Goal: Task Accomplishment & Management: Use online tool/utility

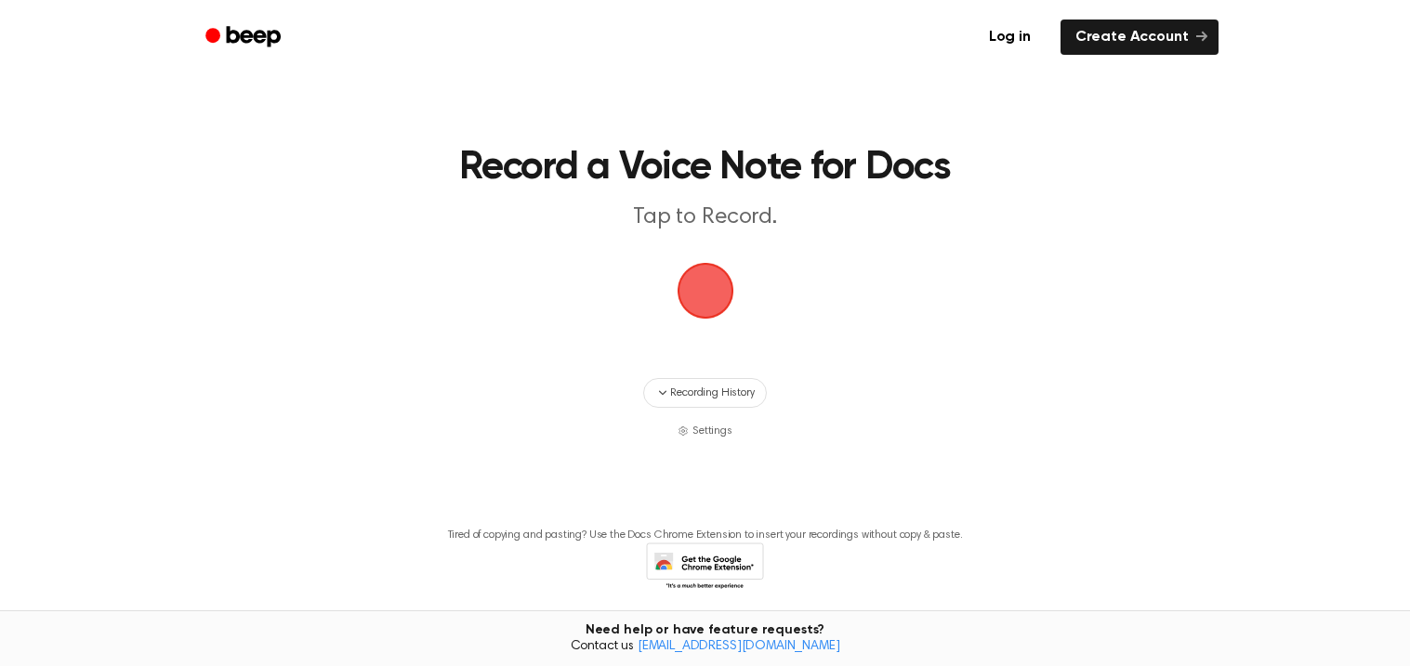
click at [698, 298] on span "button" at bounding box center [705, 291] width 52 height 52
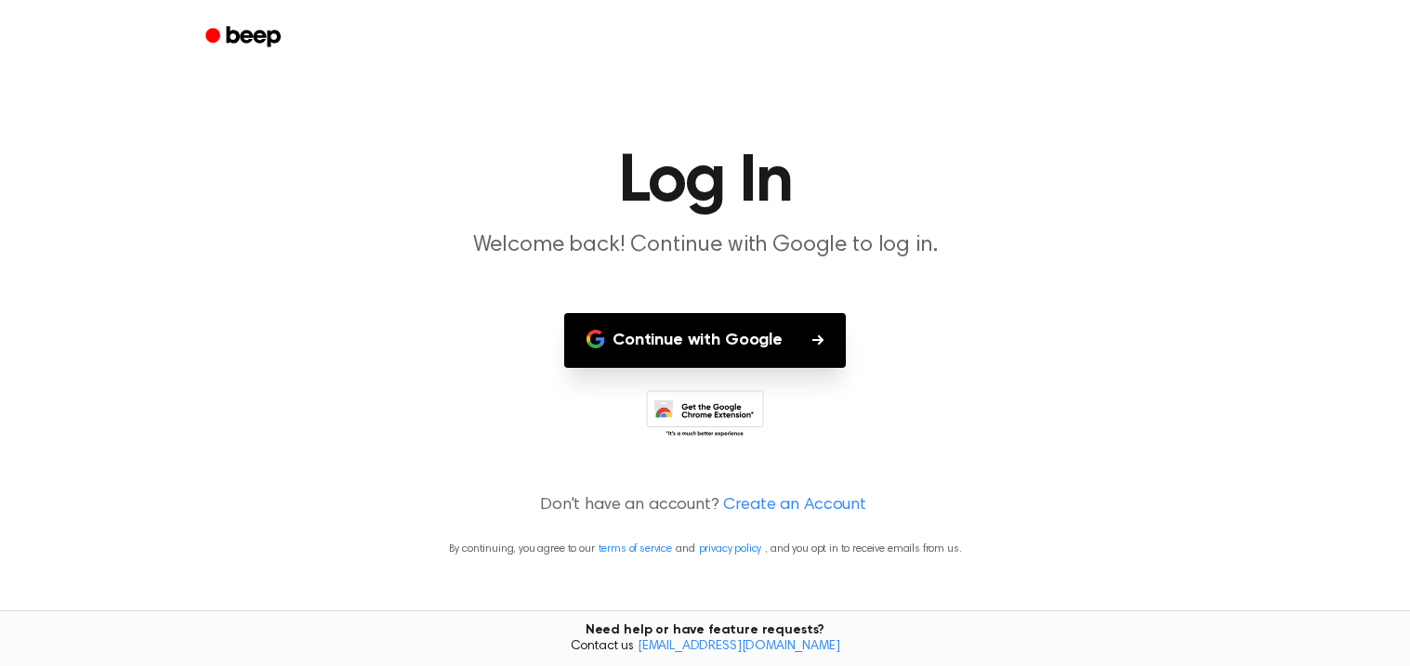
click at [707, 322] on button "Continue with Google" at bounding box center [705, 340] width 282 height 55
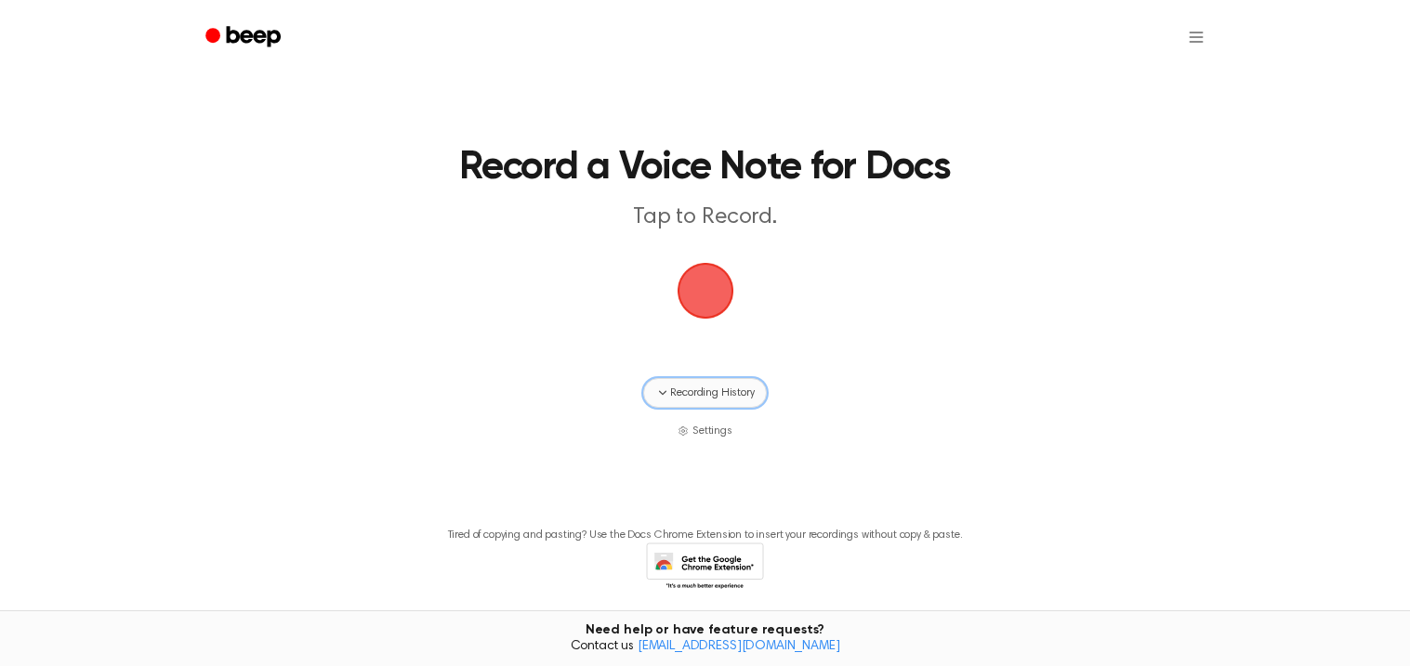
click at [747, 393] on span "Recording History" at bounding box center [712, 393] width 84 height 17
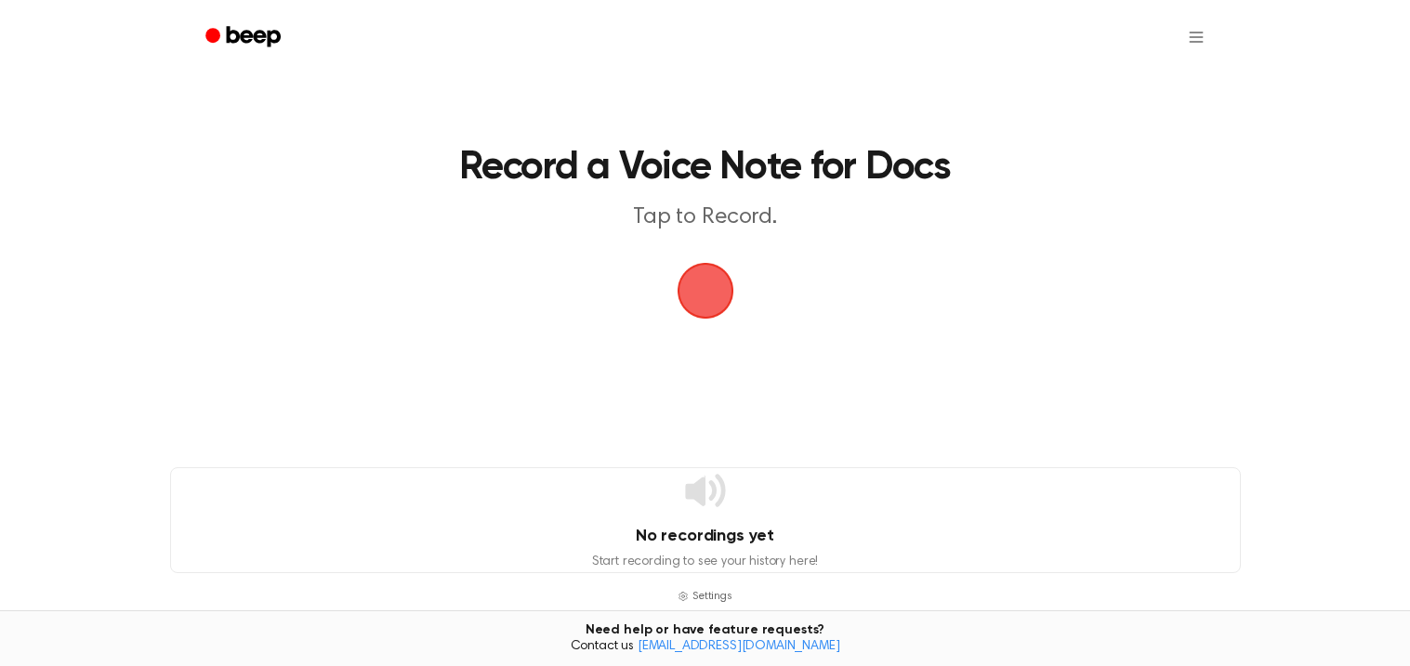
scroll to position [16, 0]
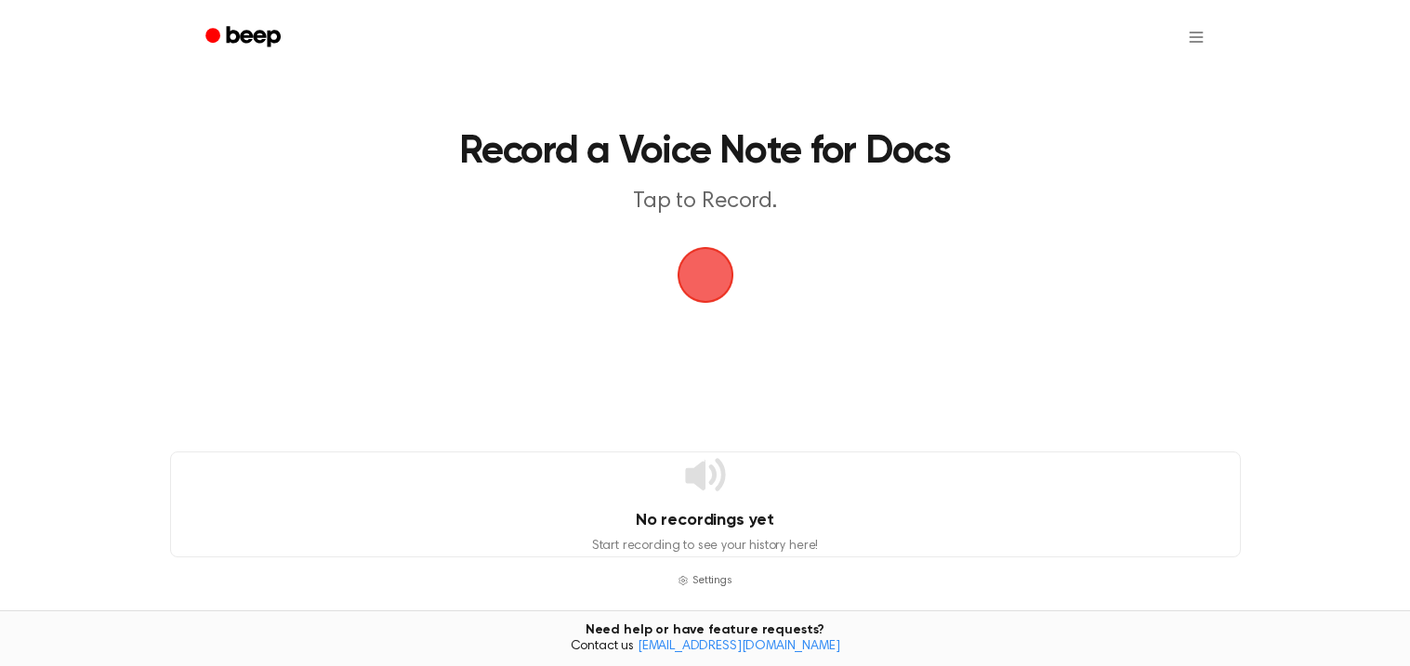
click at [708, 254] on span "button" at bounding box center [705, 275] width 52 height 52
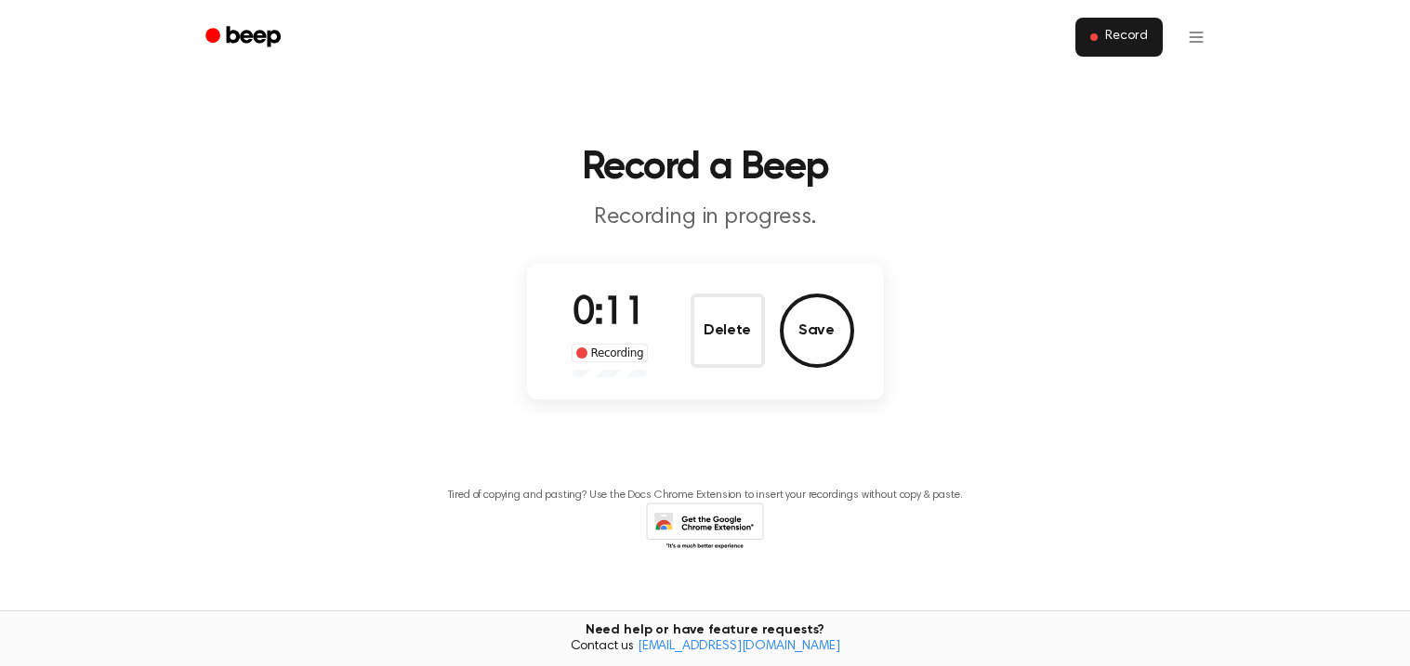
click at [1130, 45] on span "Record" at bounding box center [1126, 37] width 42 height 17
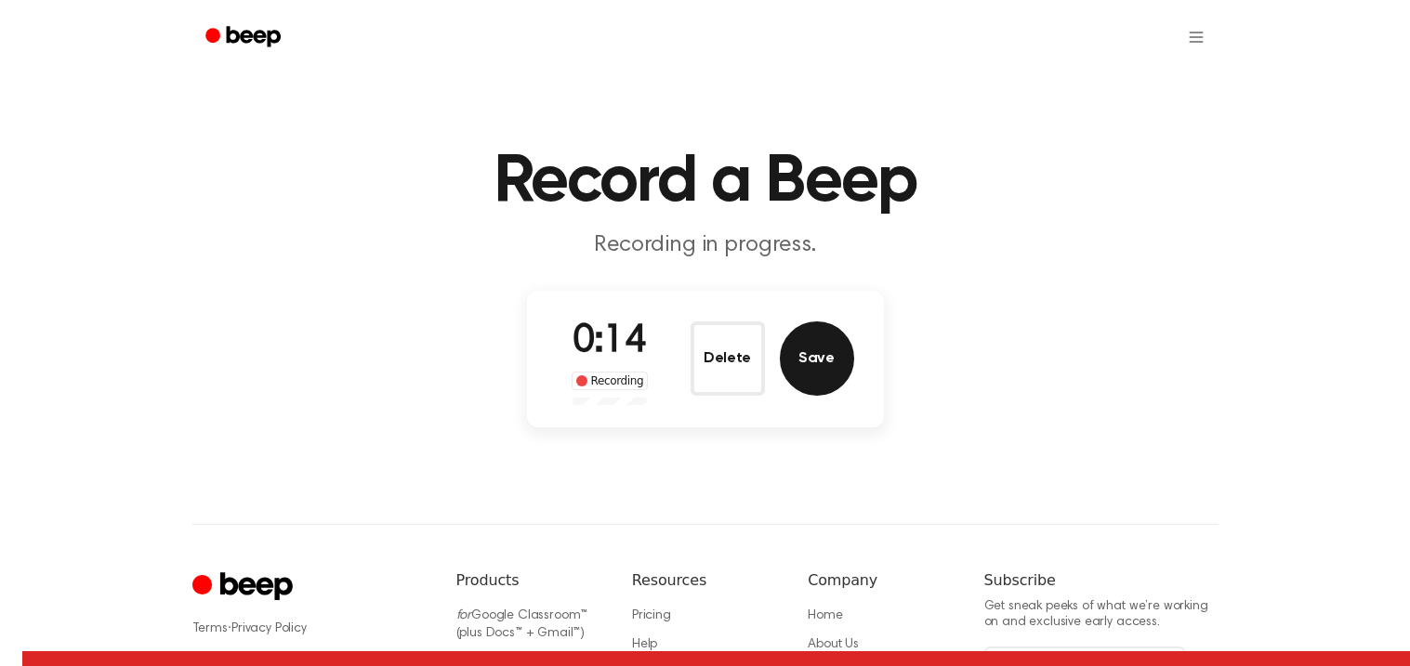
click at [808, 365] on button "Save" at bounding box center [817, 359] width 74 height 74
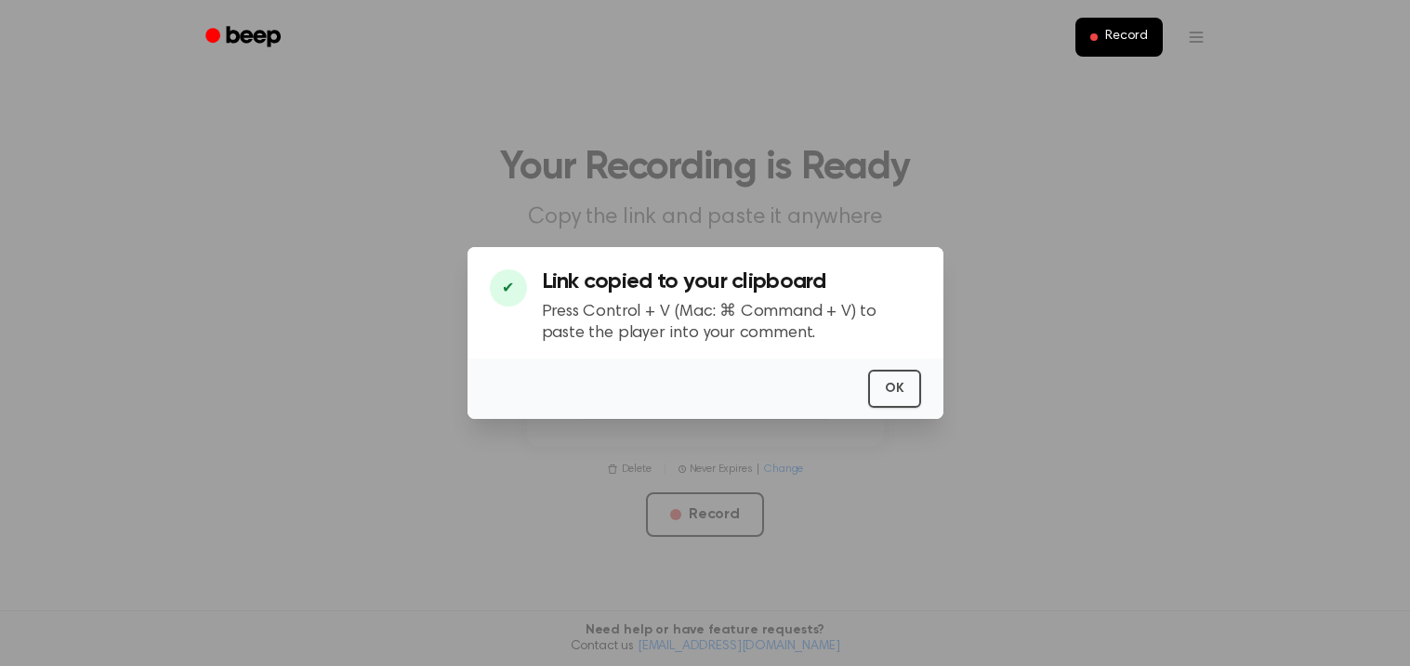
click at [885, 361] on div "OK" at bounding box center [705, 389] width 476 height 60
